Goal: Find specific page/section: Find specific page/section

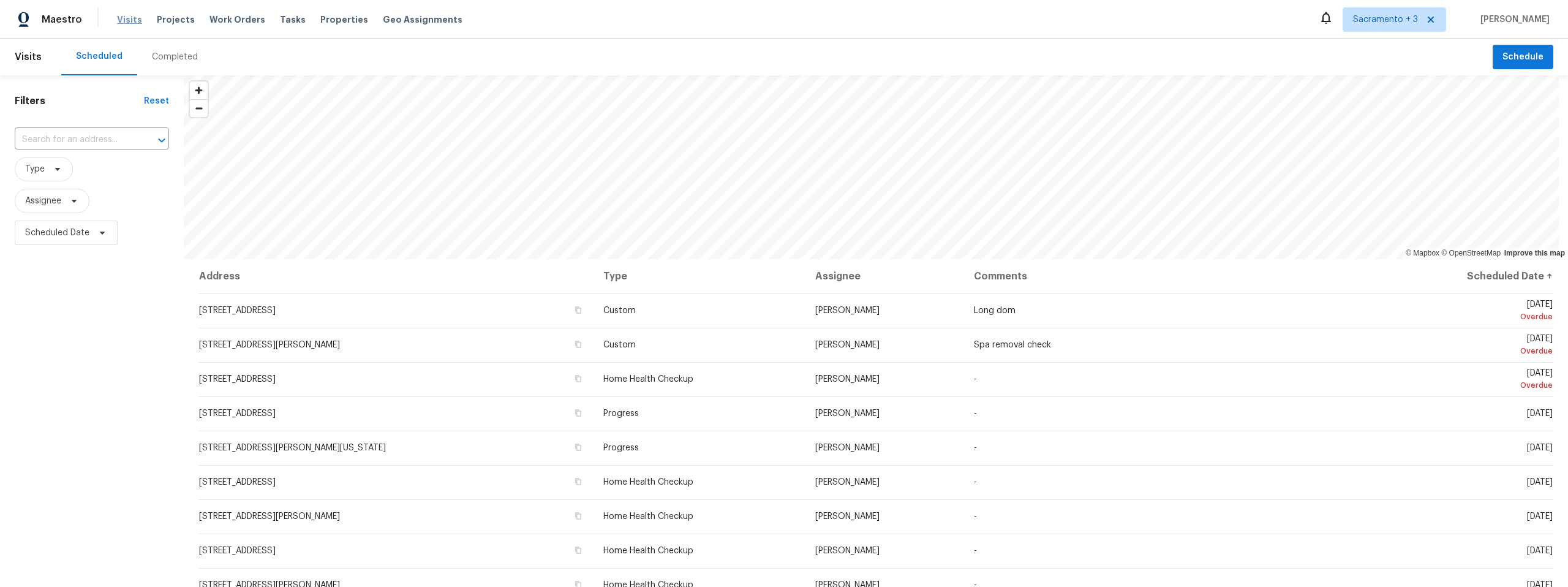
click at [123, 16] on span "Visits" at bounding box center [129, 20] width 25 height 12
click at [177, 63] on div "Completed" at bounding box center [174, 57] width 46 height 12
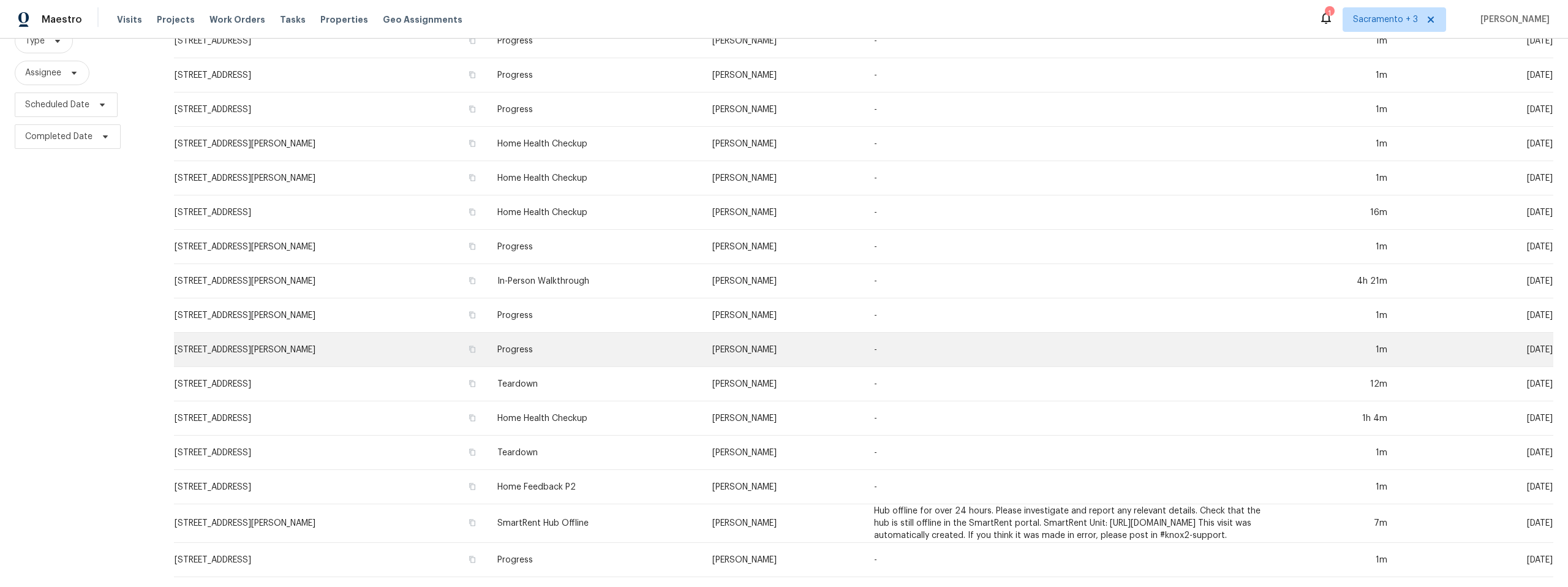
scroll to position [129, 0]
